Goal: Find specific page/section: Find specific page/section

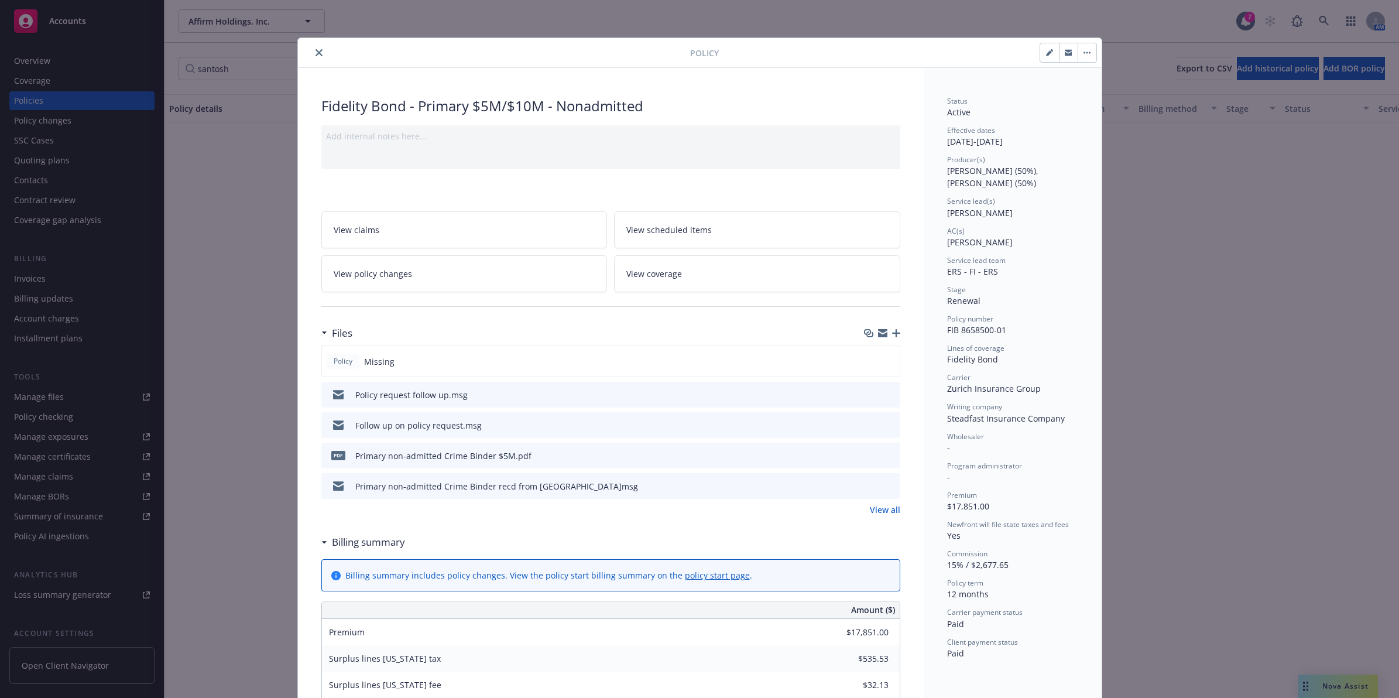
scroll to position [35, 0]
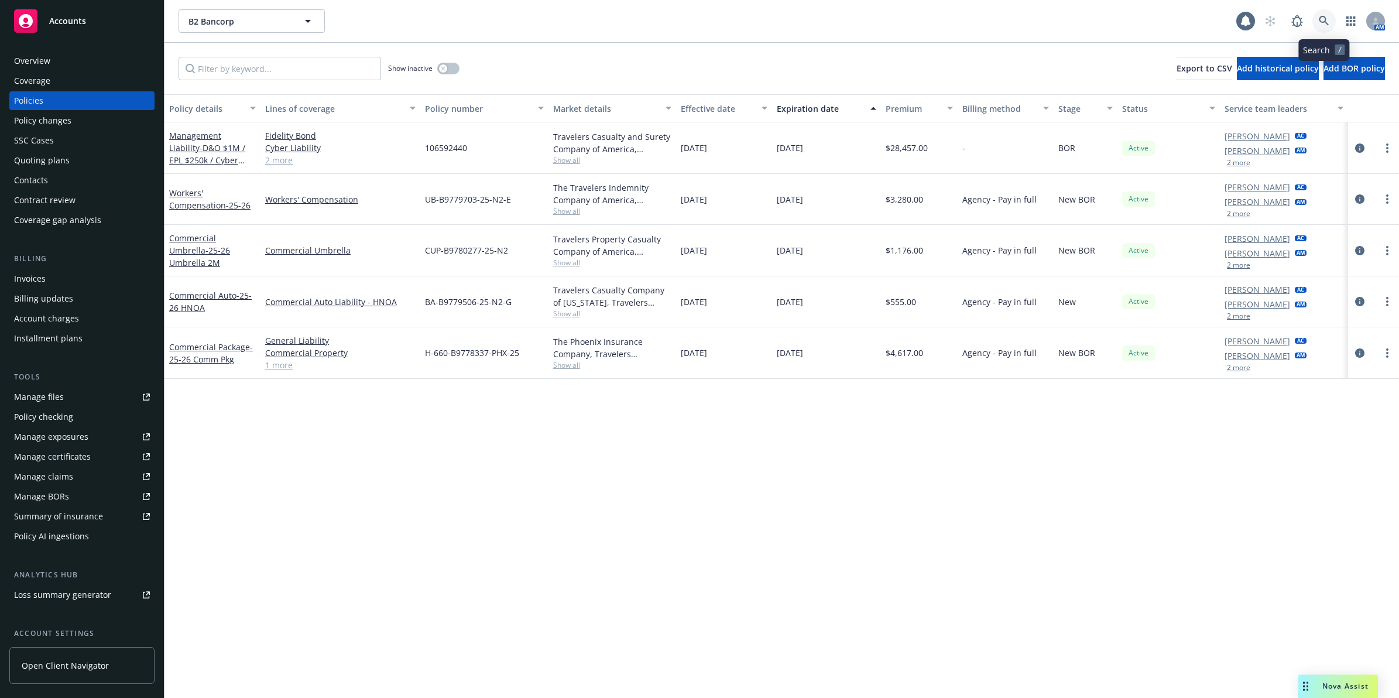
click at [1320, 18] on icon at bounding box center [1324, 21] width 10 height 10
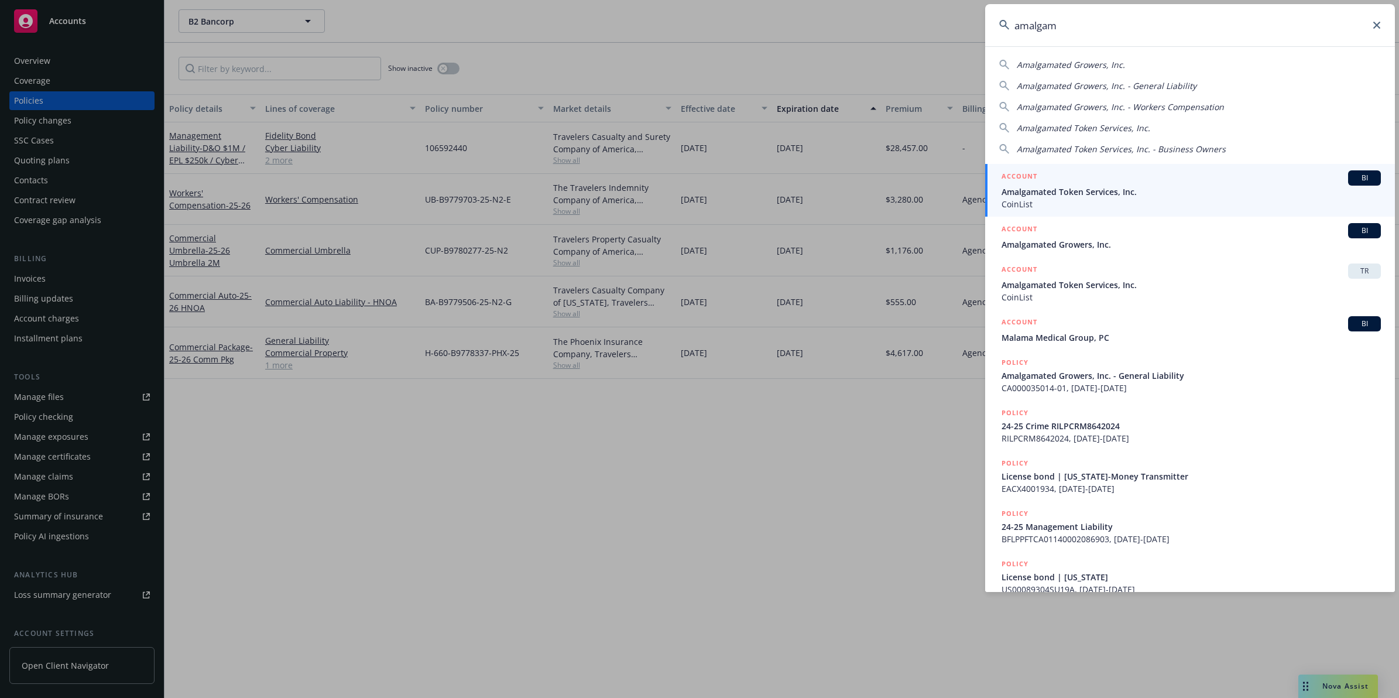
type input "amalgam"
click at [1111, 199] on span "CoinList" at bounding box center [1191, 204] width 379 height 12
